Goal: Task Accomplishment & Management: Manage account settings

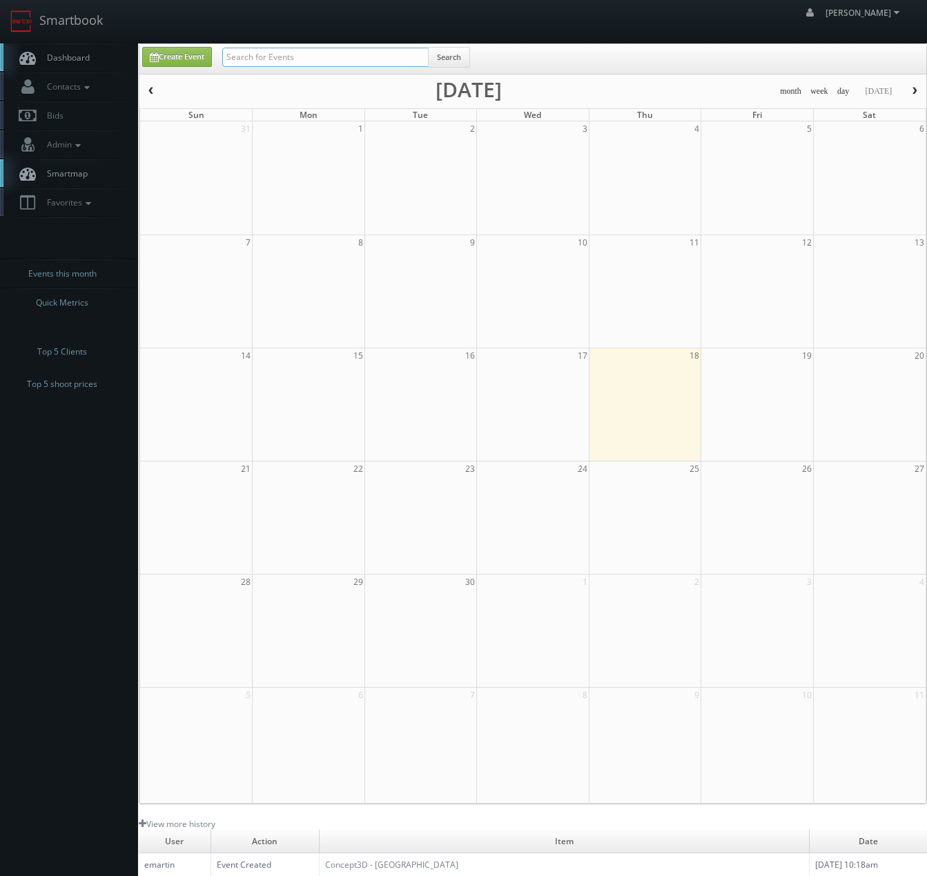
click at [331, 52] on input "text" at bounding box center [325, 57] width 206 height 19
type input "aqua"
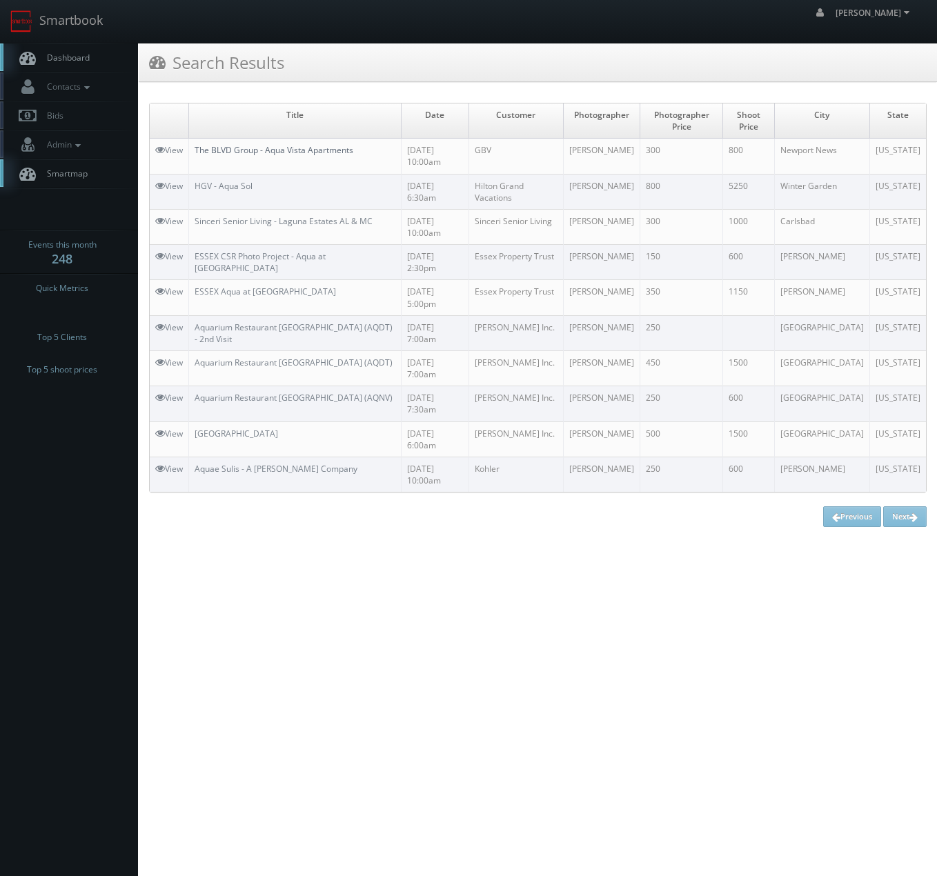
click at [268, 153] on link "The BLVD Group - Aqua Vista Apartments" at bounding box center [274, 150] width 159 height 12
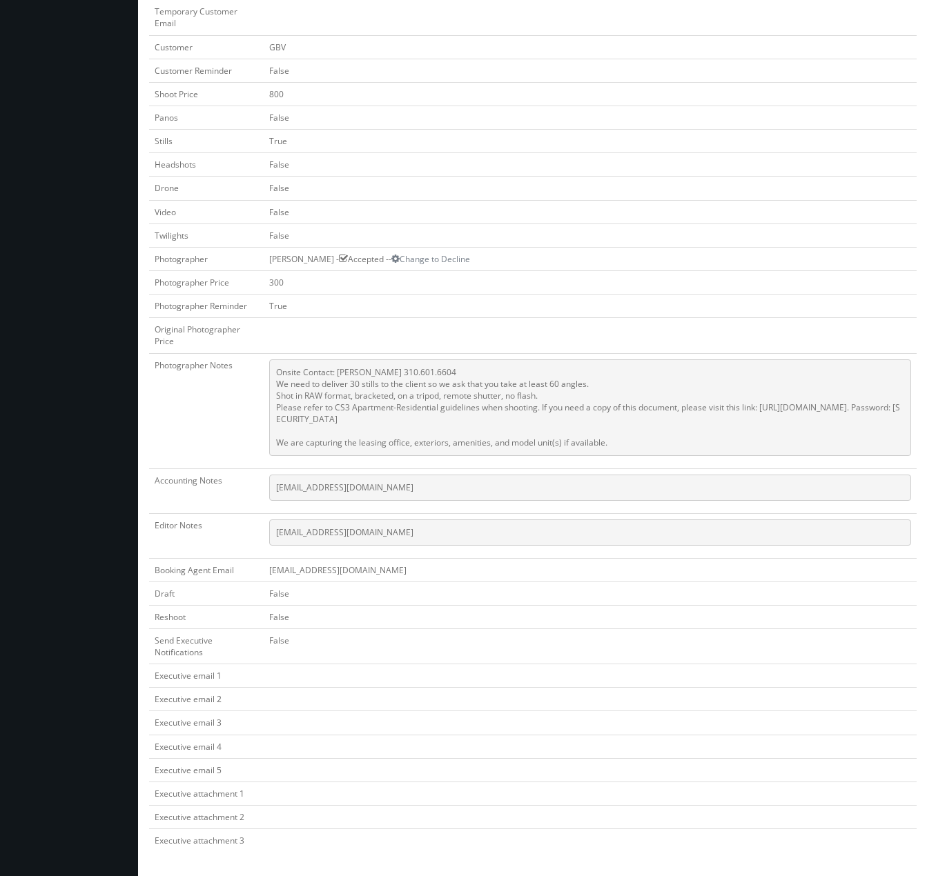
scroll to position [406, 0]
drag, startPoint x: 616, startPoint y: 288, endPoint x: 459, endPoint y: 232, distance: 167.2
click at [616, 295] on td "True" at bounding box center [590, 306] width 653 height 23
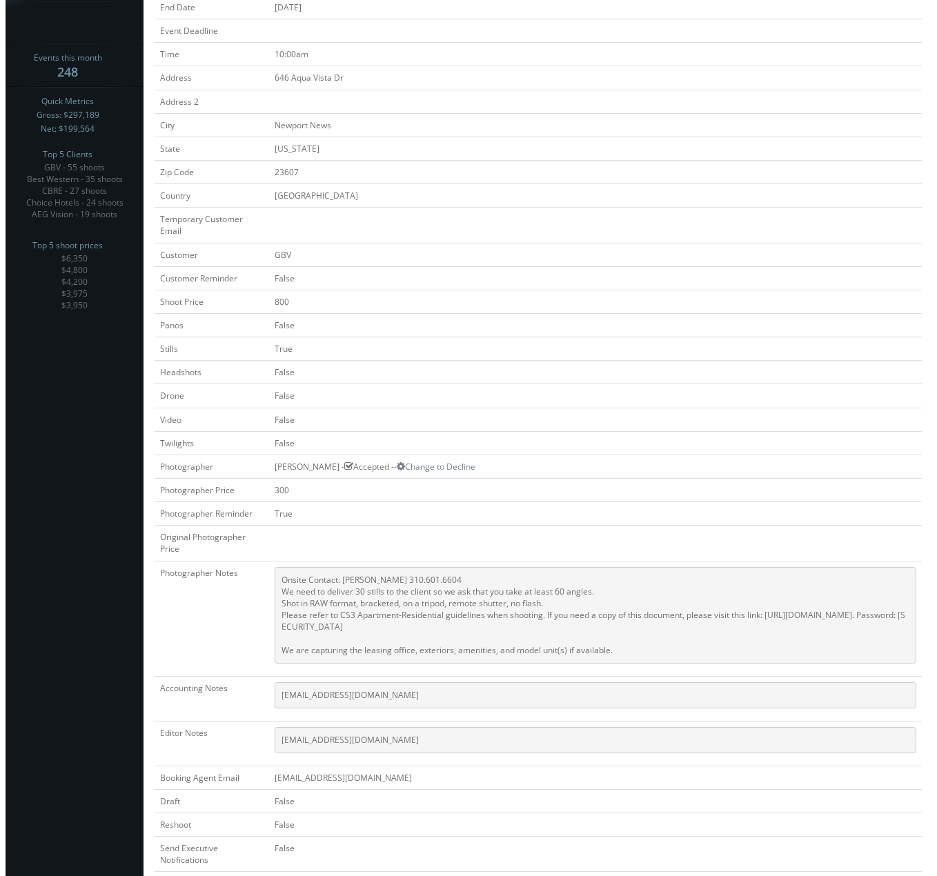
scroll to position [0, 0]
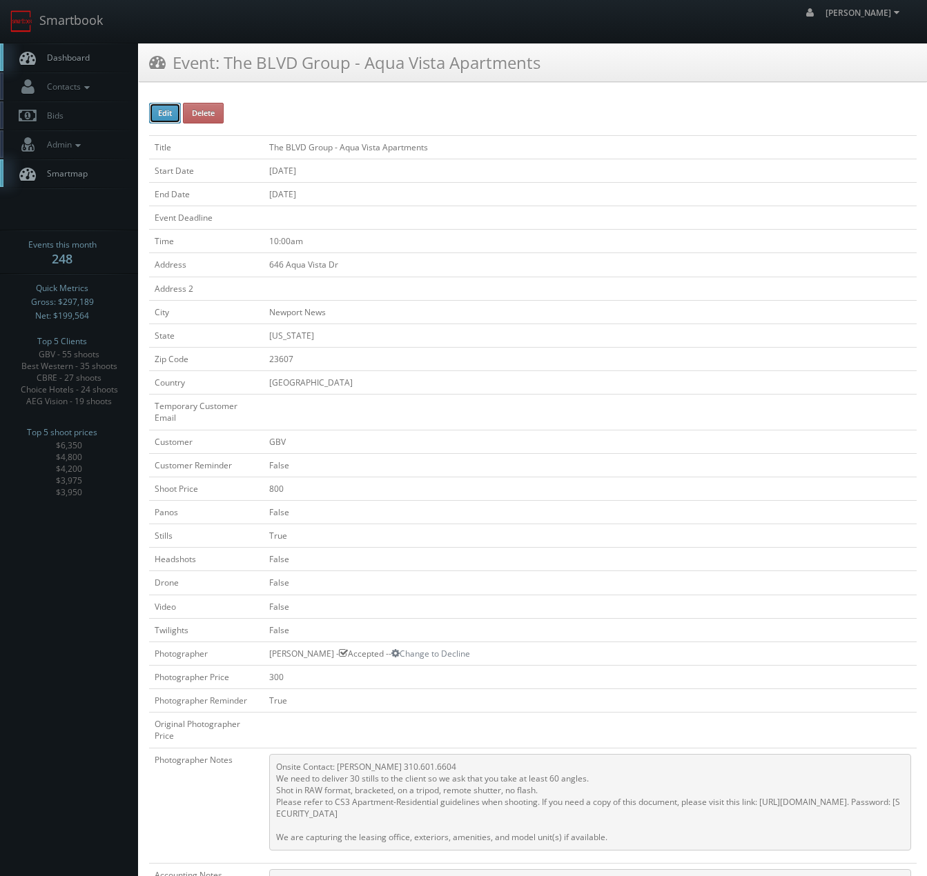
click at [162, 108] on button "Edit" at bounding box center [165, 113] width 32 height 21
type input "The BLVD Group - Aqua Vista Apartments"
type input "646 Aqua Vista Dr"
type input "Newport News"
type input "23607"
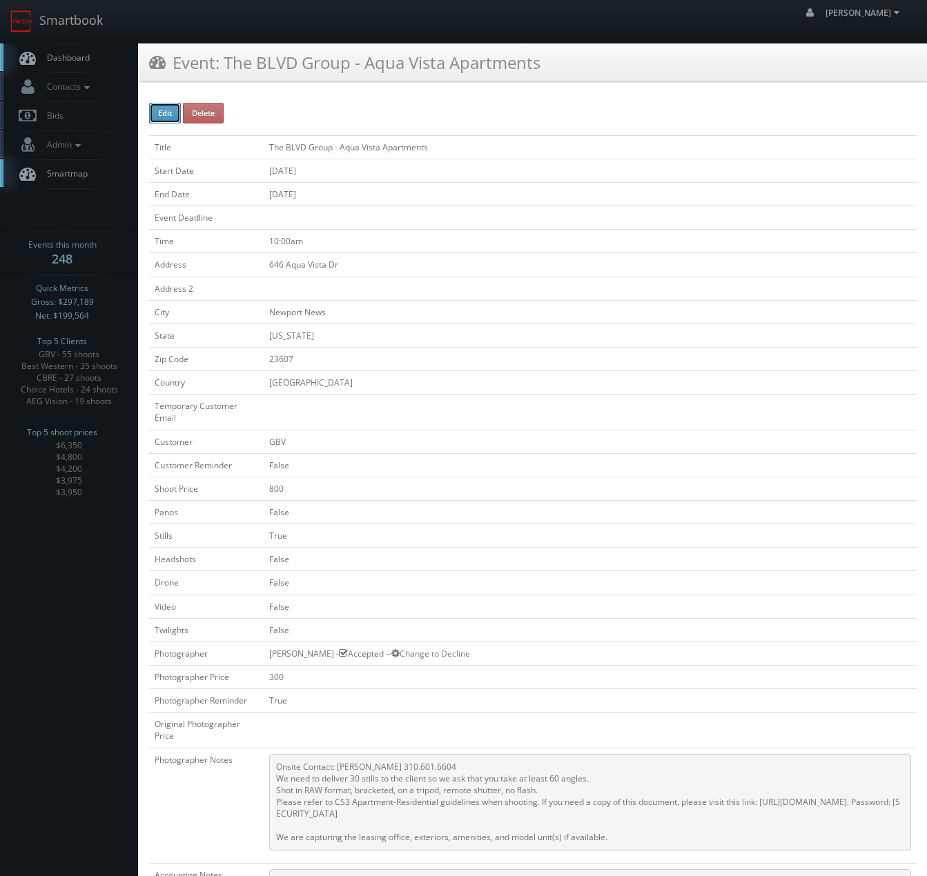
checkbox input "false"
type input "800"
checkbox input "false"
checkbox input "true"
checkbox input "false"
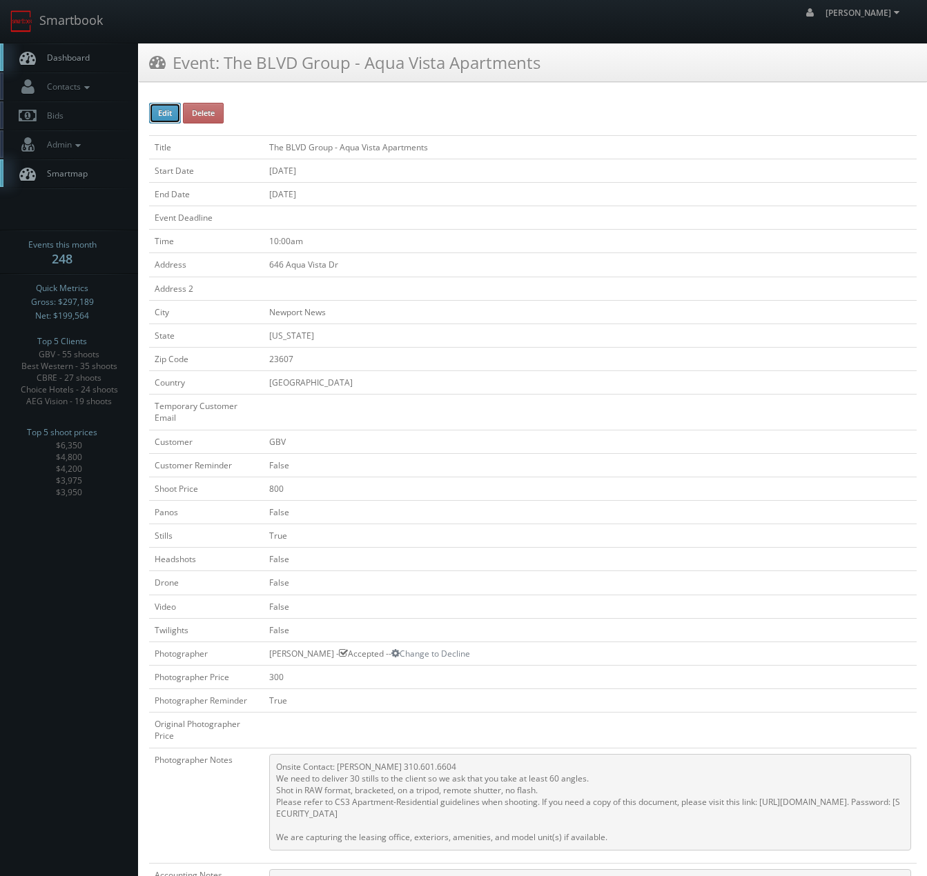
checkbox input "false"
type input "09/30/2025"
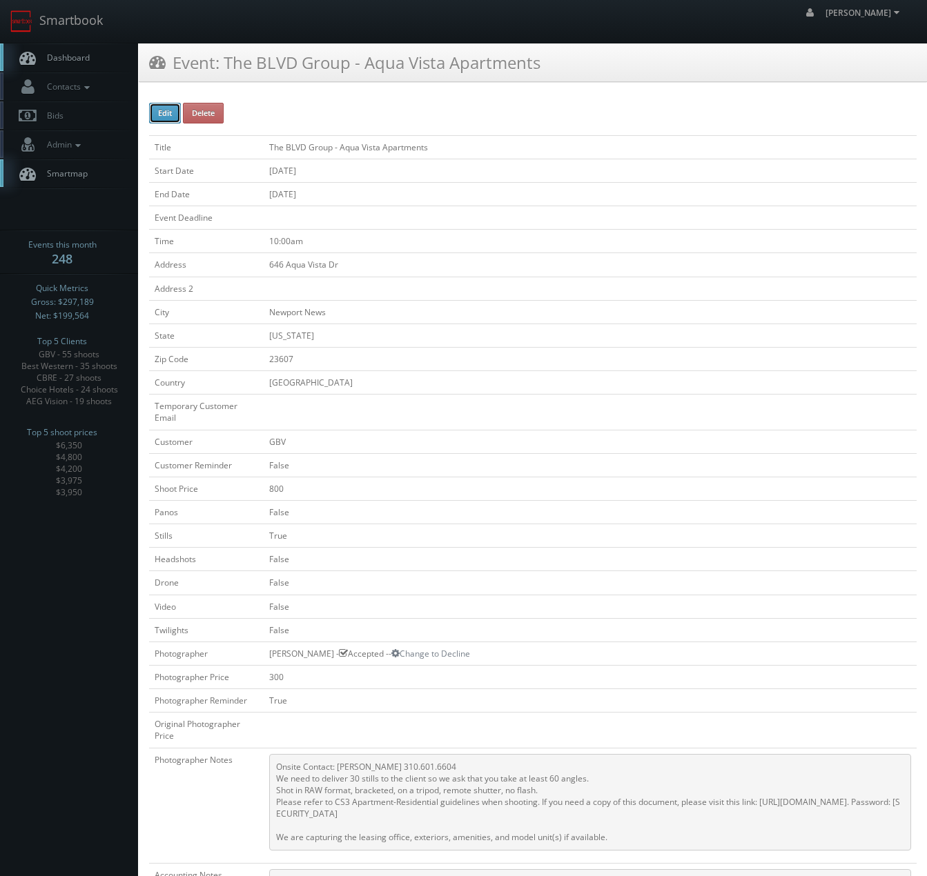
type input "09/30/2025"
type input "10:00am"
checkbox input "true"
checkbox input "false"
type input "800"
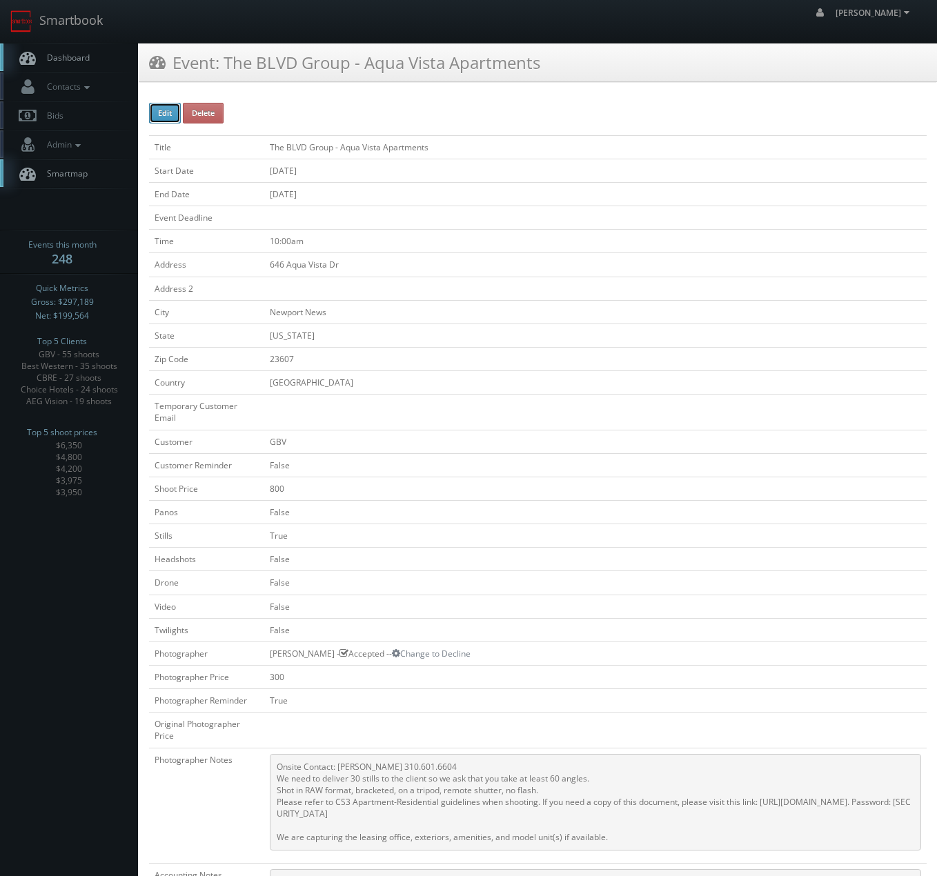
select select "[US_STATE]"
select select "fake72@mg.cs3calendar.com"
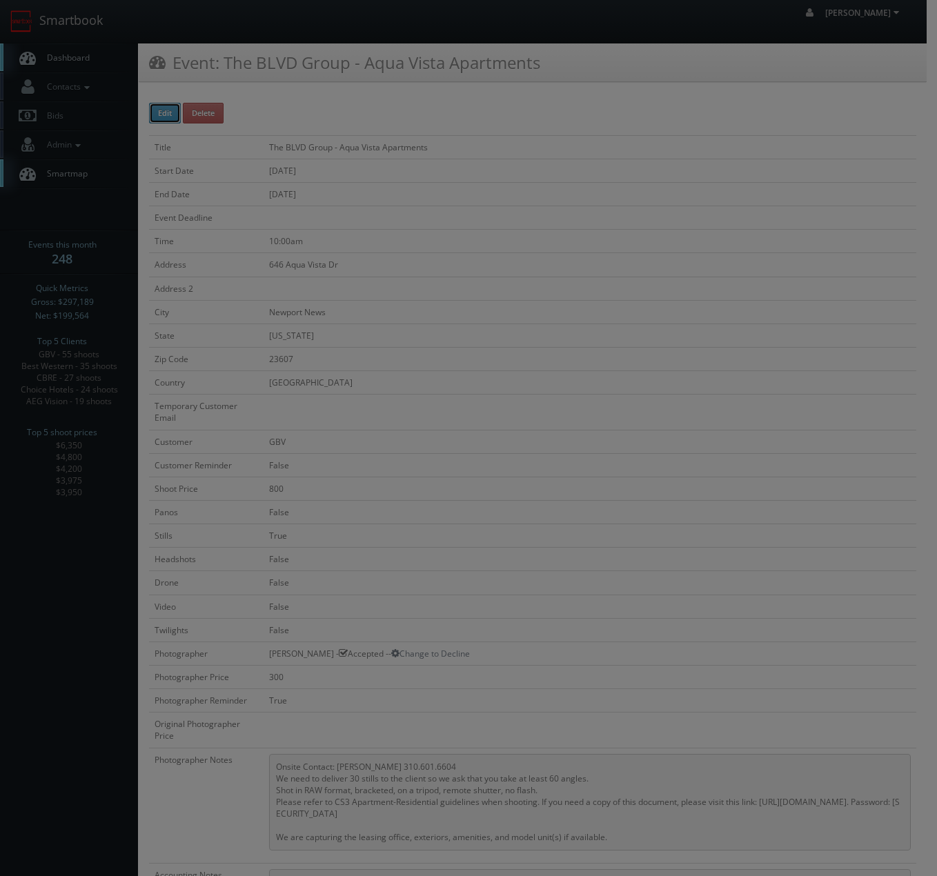
type input "300"
select select "charles.mitri@yahoo.com"
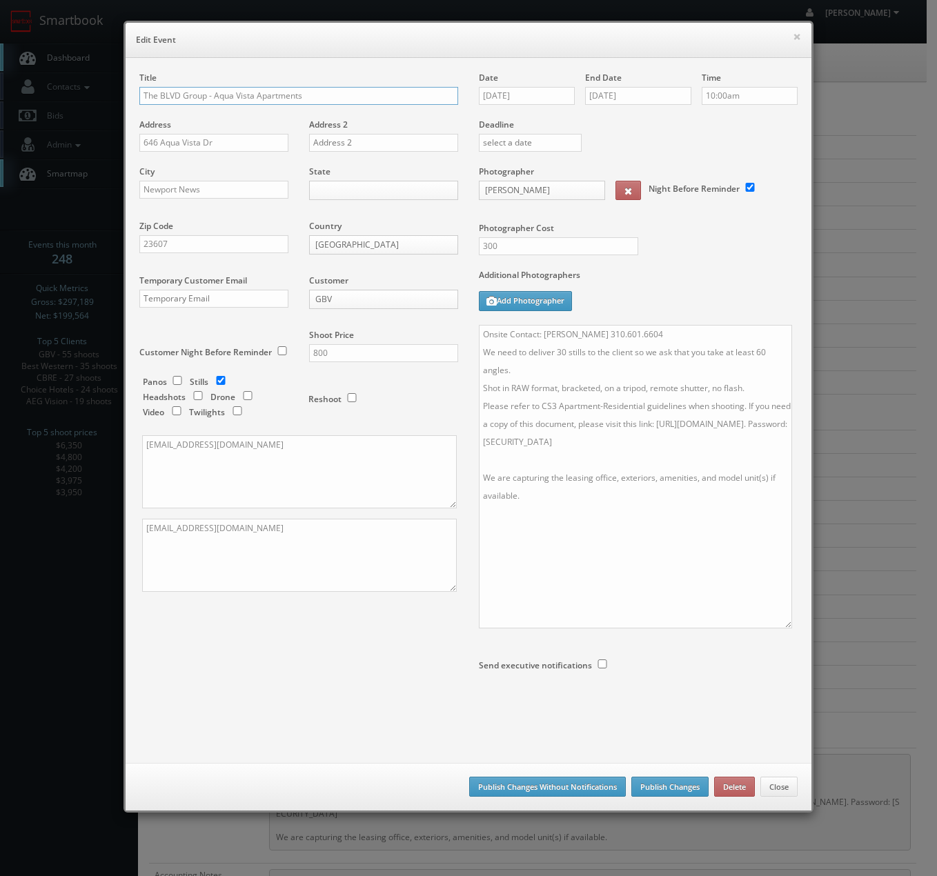
drag, startPoint x: 785, startPoint y: 395, endPoint x: 778, endPoint y: 629, distance: 233.3
click at [778, 629] on textarea "Onsite Contact: Nikhil Nardhani 310.601.6604 We need to deliver 30 stills to th…" at bounding box center [635, 477] width 313 height 304
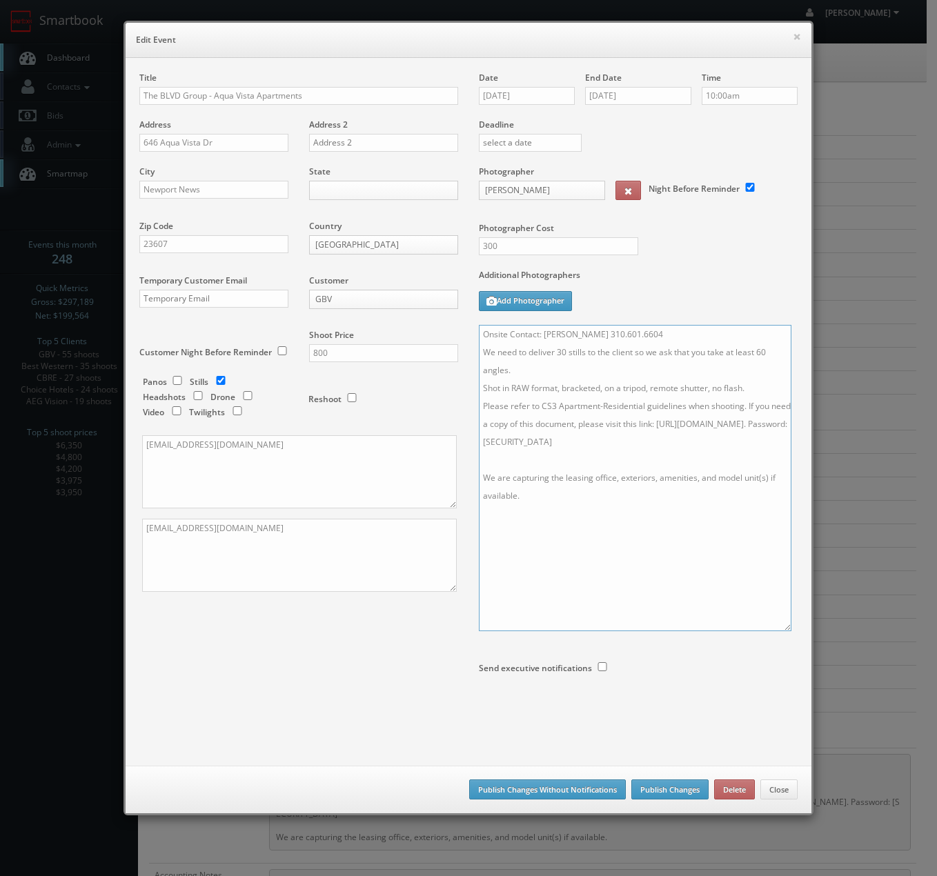
click at [774, 443] on textarea "Onsite Contact: Nikhil Nardhani 310.601.6604 We need to deliver 30 stills to th…" at bounding box center [635, 478] width 313 height 306
drag, startPoint x: 591, startPoint y: 505, endPoint x: 546, endPoint y: 483, distance: 50.6
click at [546, 483] on textarea "Onsite Contact: Nikhil Nardhani 310.601.6604 We need to deliver 30 stills to th…" at bounding box center [635, 478] width 313 height 306
paste textarea "• Rent Ready Vacant Apartment • Leasing Office • All amenities • Monument Sign …"
click at [540, 481] on textarea "Onsite Contact: Nikhil Nardhani 310.601.6604 We need to deliver 30 stills to th…" at bounding box center [635, 478] width 313 height 306
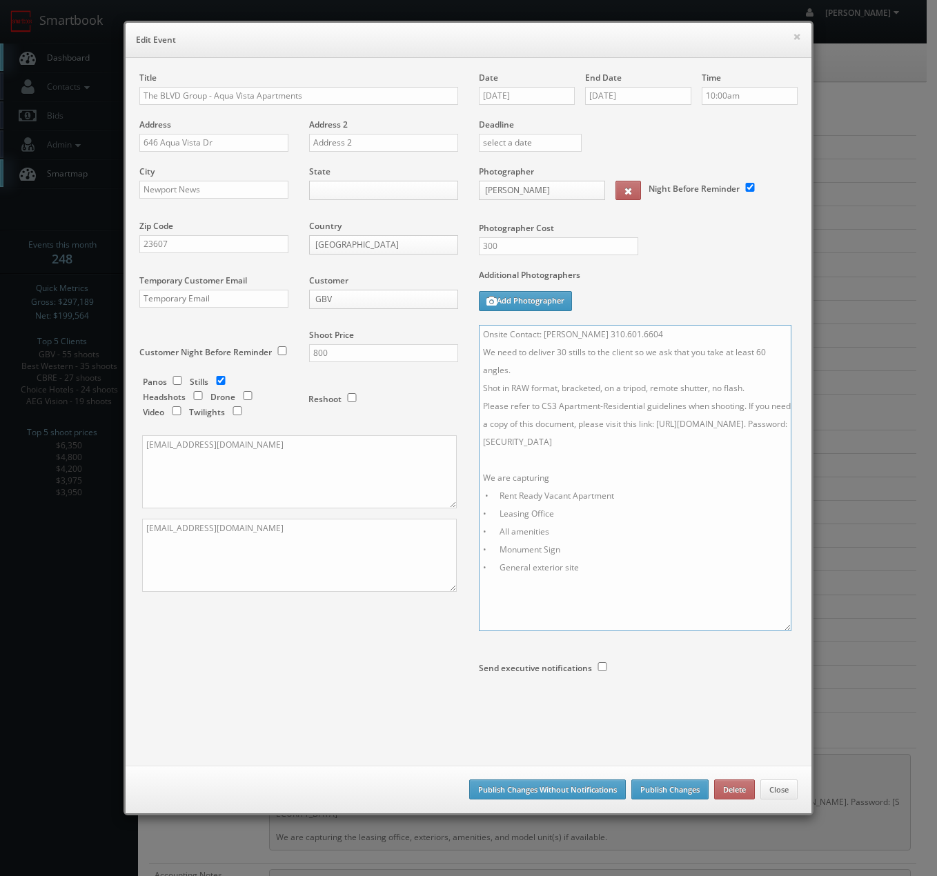
type textarea "Onsite Contact: Nikhil Nardhani 310.601.6604 We need to deliver 30 stills to th…"
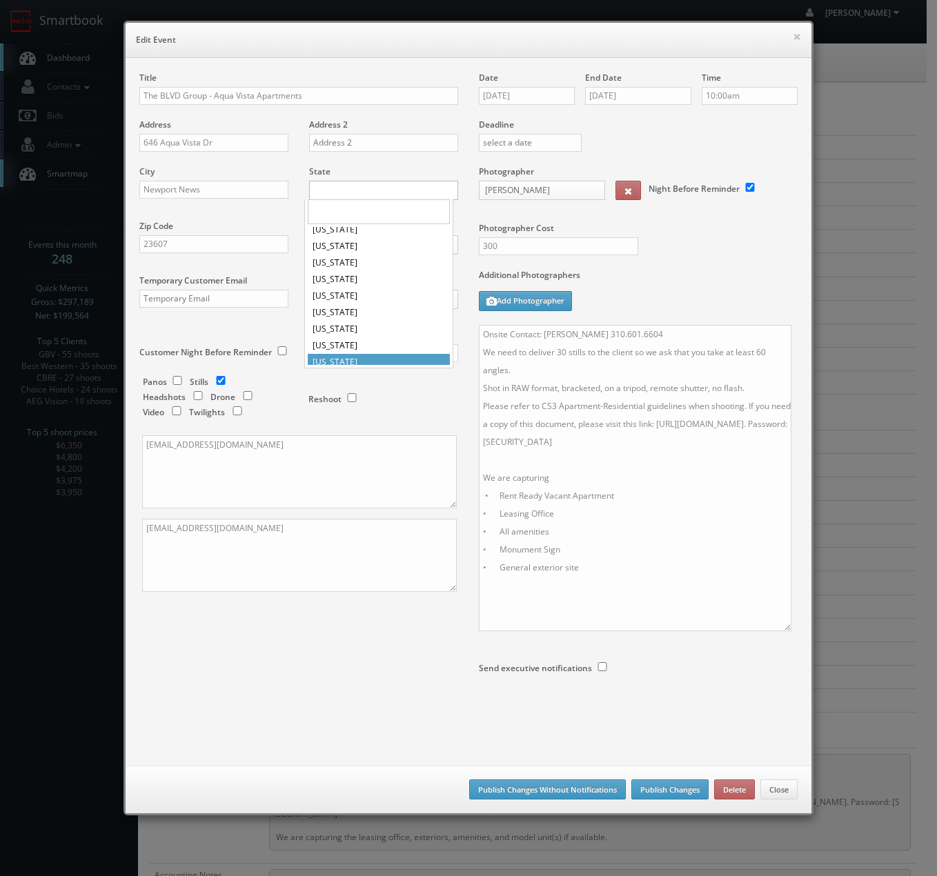
click at [354, 192] on body "Smartbook Toggle Side Navigation Toggle Top Navigation Chris_Sardinas Chris_Sar…" at bounding box center [463, 635] width 927 height 1271
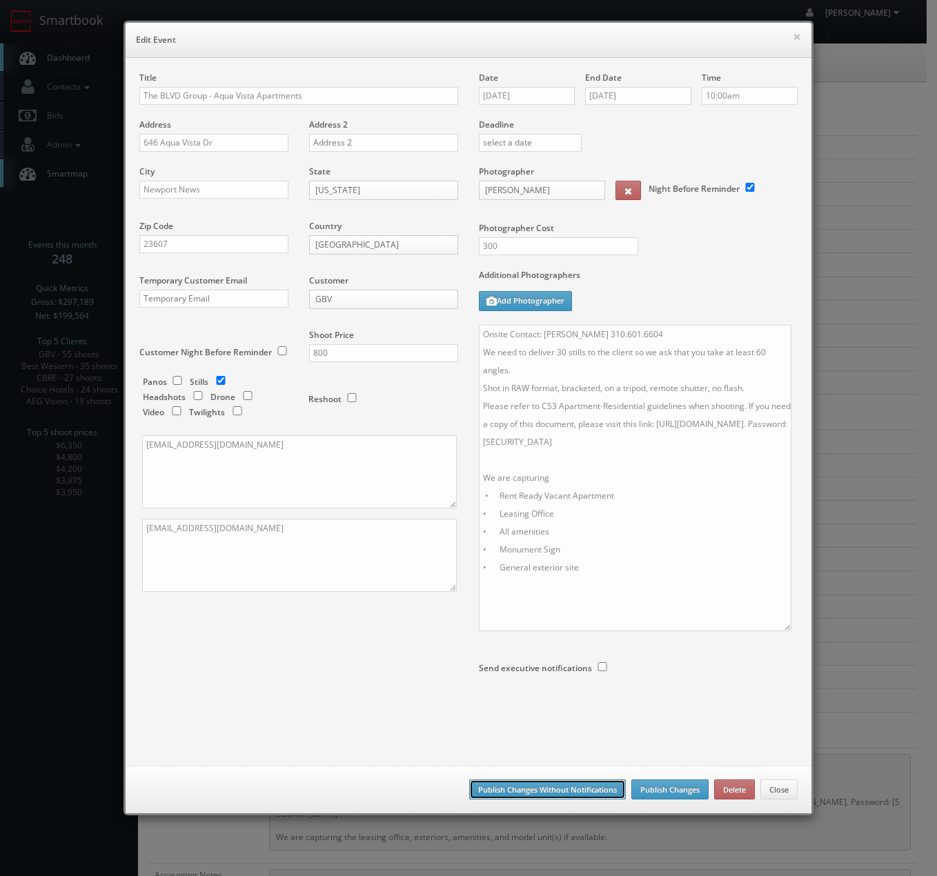
click at [557, 787] on button "Publish Changes Without Notifications" at bounding box center [547, 790] width 157 height 21
